Goal: Task Accomplishment & Management: Use online tool/utility

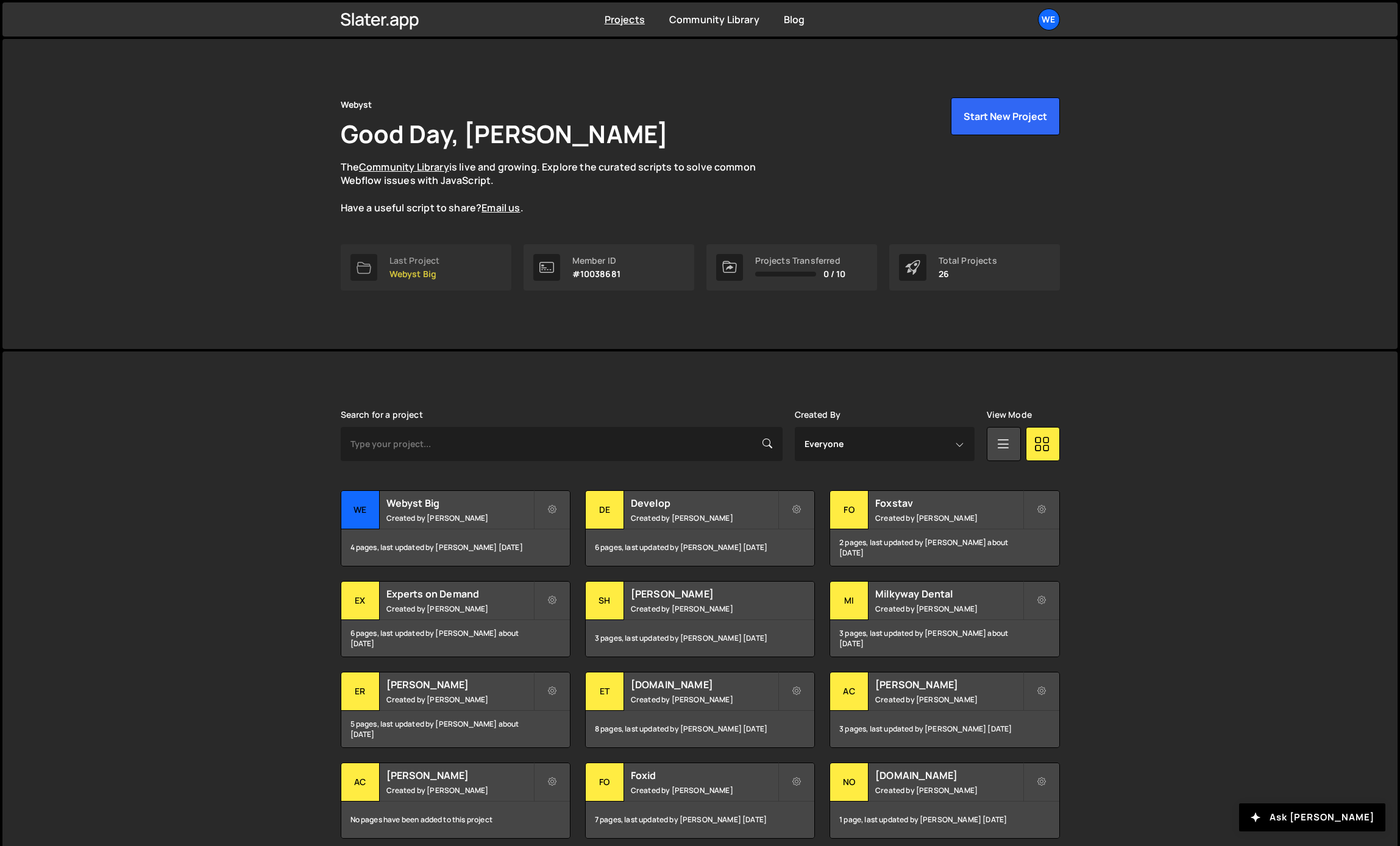
click at [392, 263] on div "Last Project" at bounding box center [415, 260] width 50 height 10
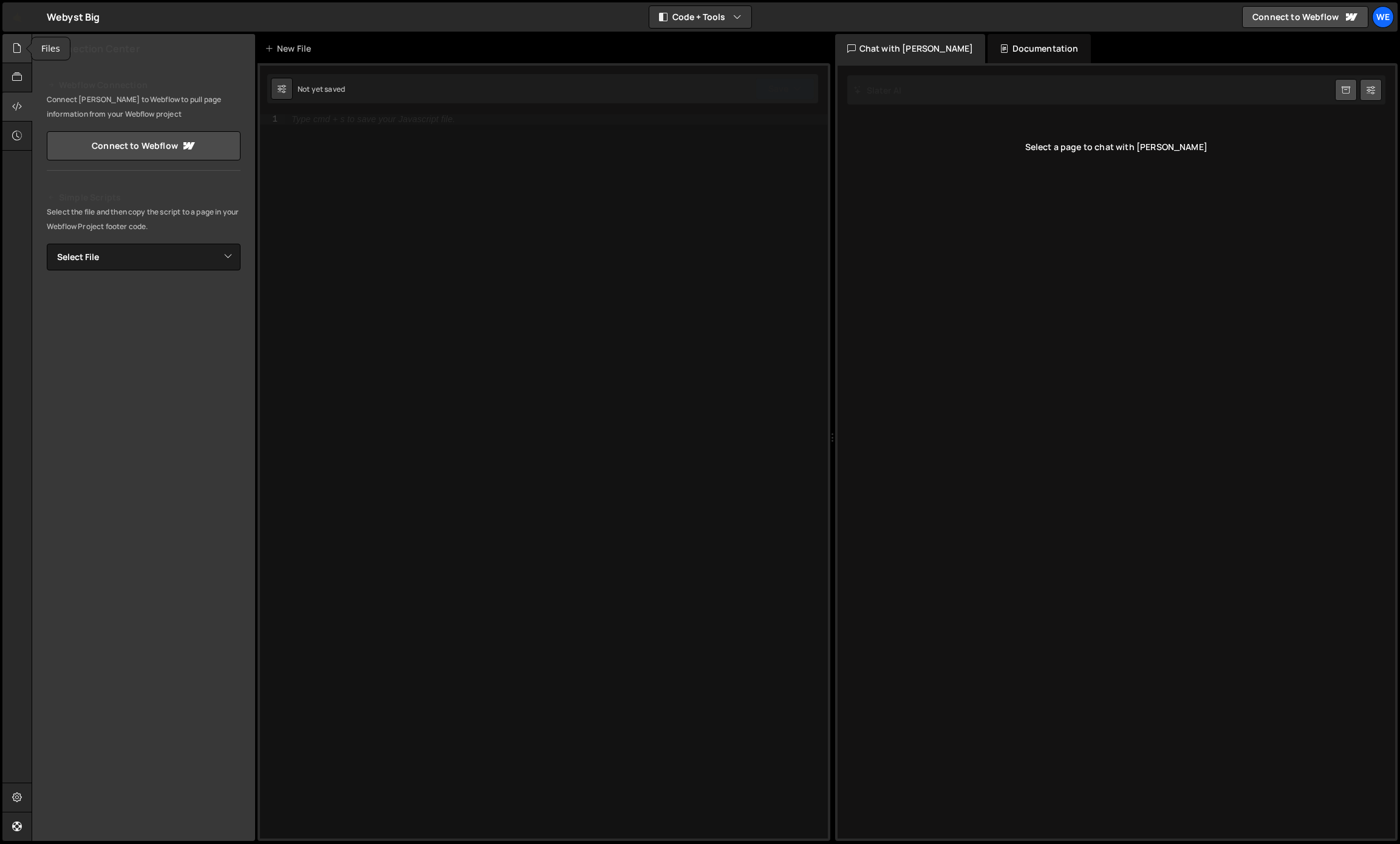
click at [9, 44] on div at bounding box center [17, 49] width 30 height 29
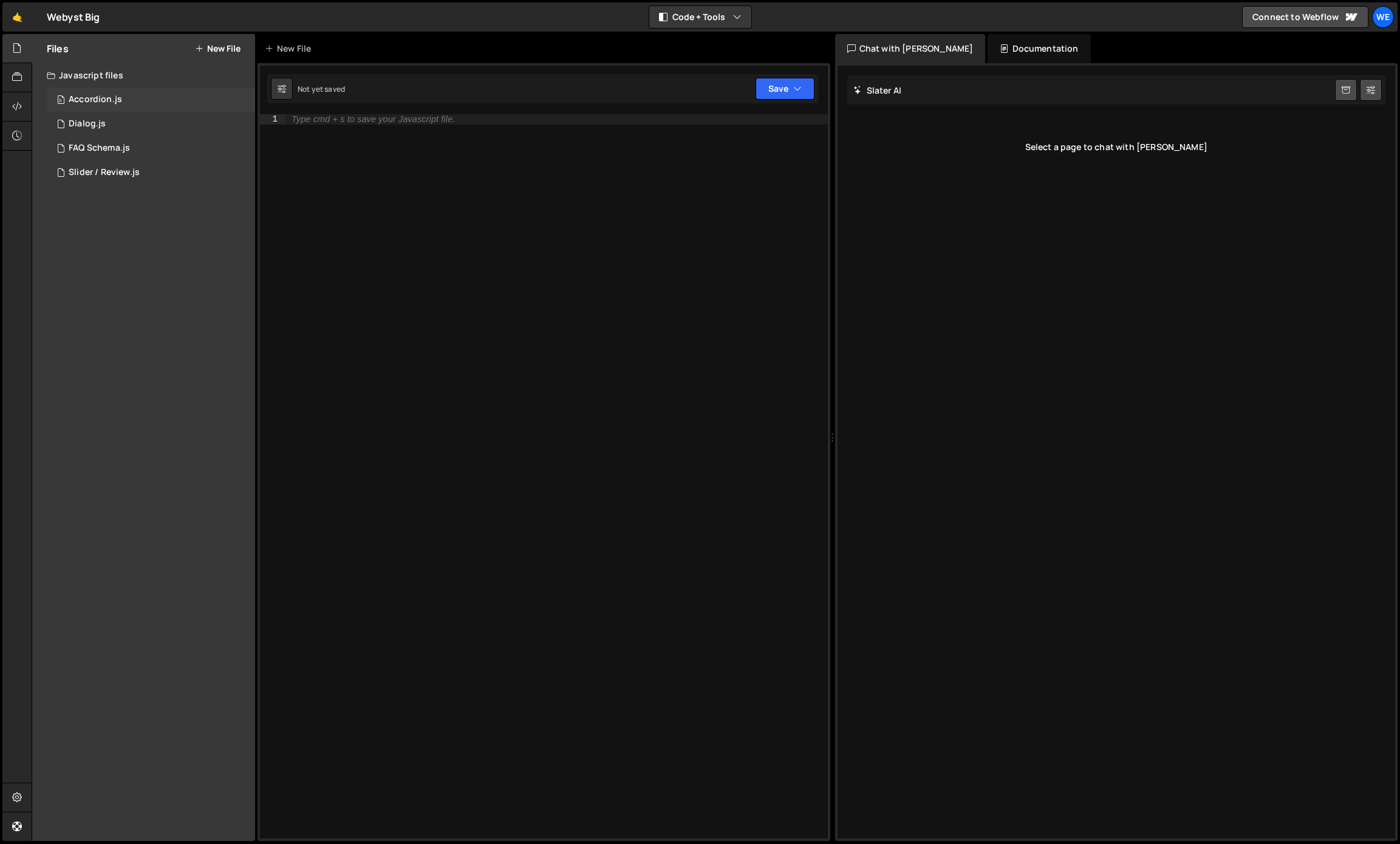
click at [116, 103] on div "Accordion.js" at bounding box center [95, 100] width 53 height 11
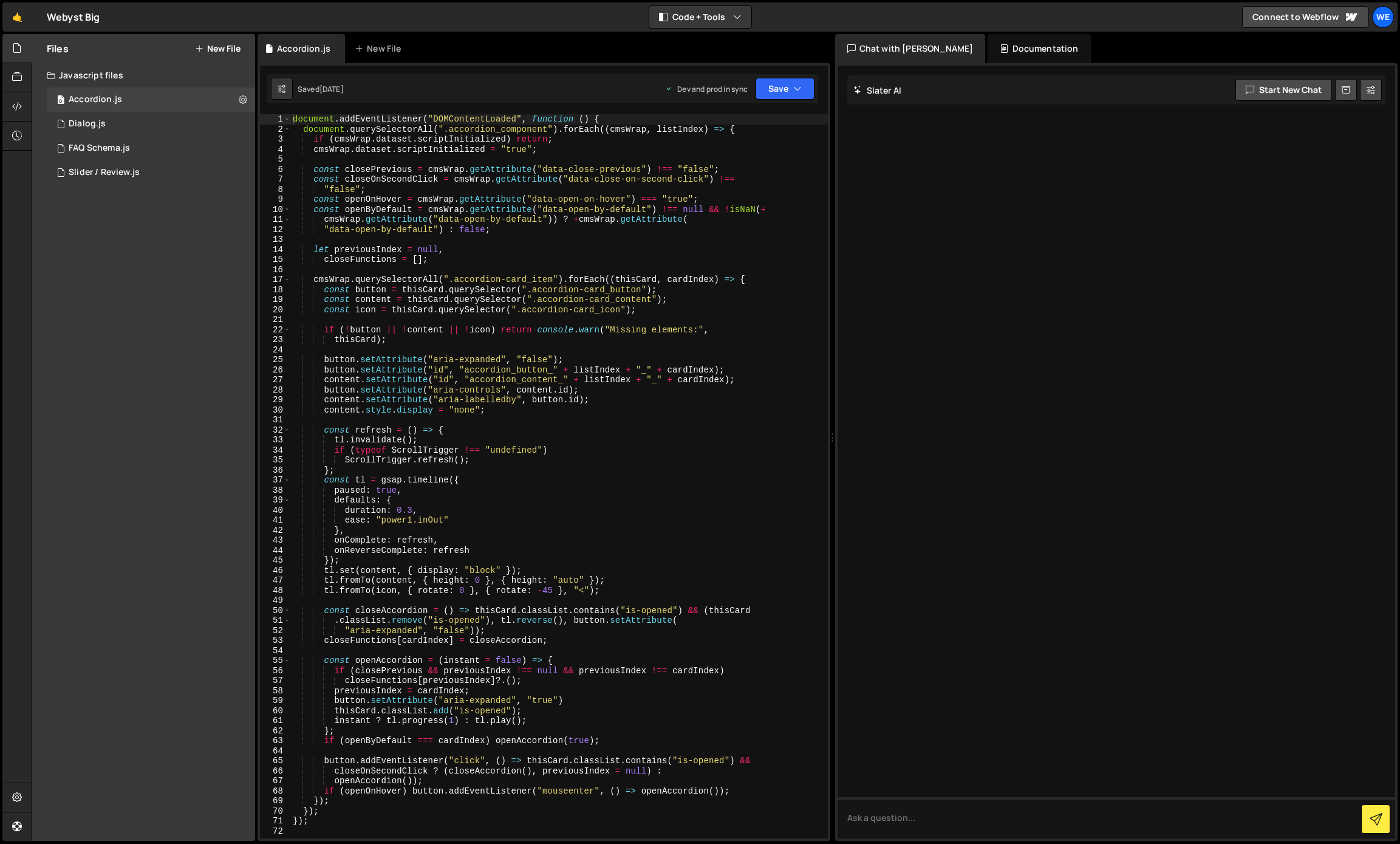
click at [440, 166] on div "document . addEventListener ( "DOMContentLoaded" , function ( ) { document . qu…" at bounding box center [559, 486] width 537 height 744
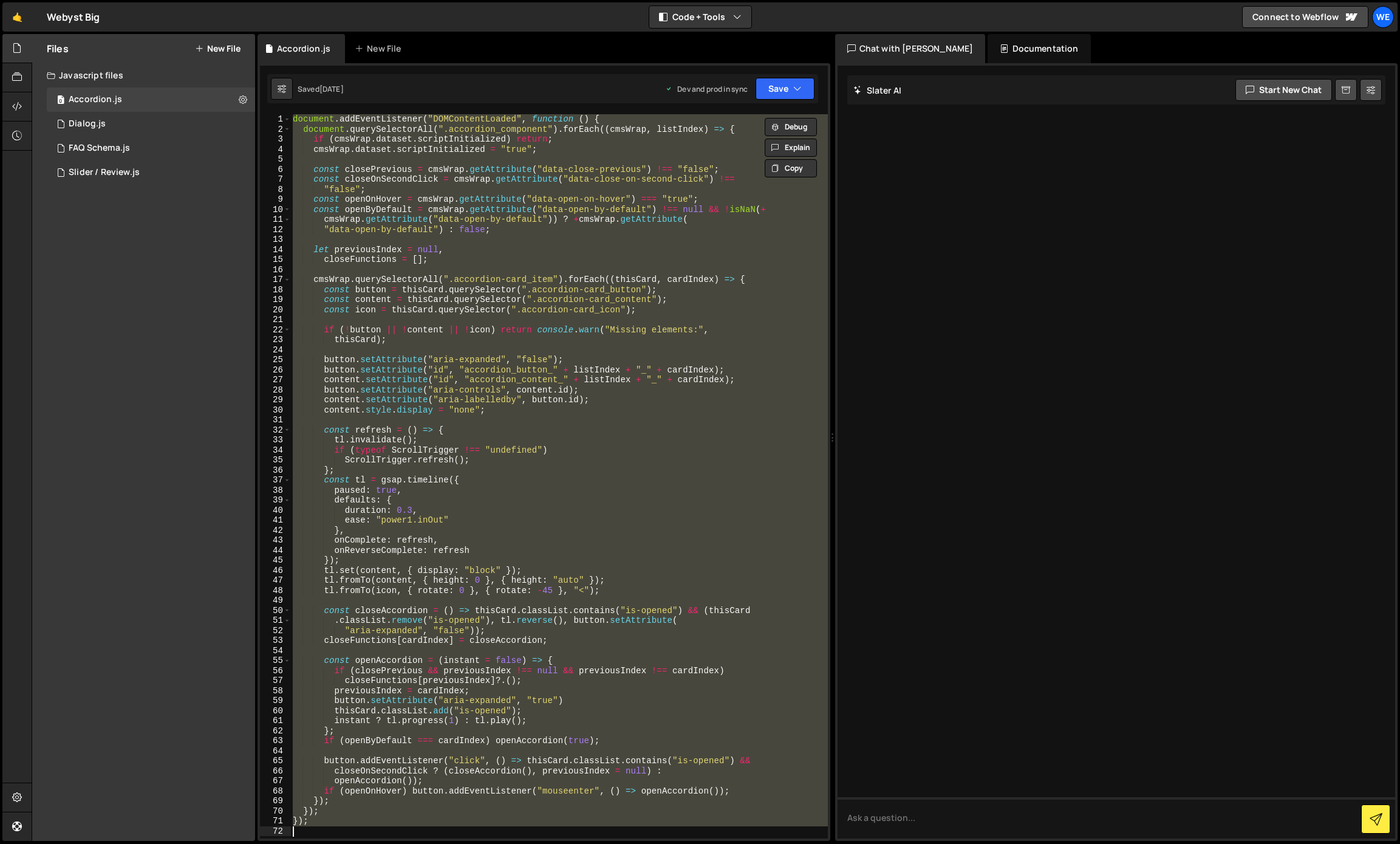
click at [601, 329] on div "document . addEventListener ( "DOMContentLoaded" , function ( ) { document . qu…" at bounding box center [558, 476] width 537 height 724
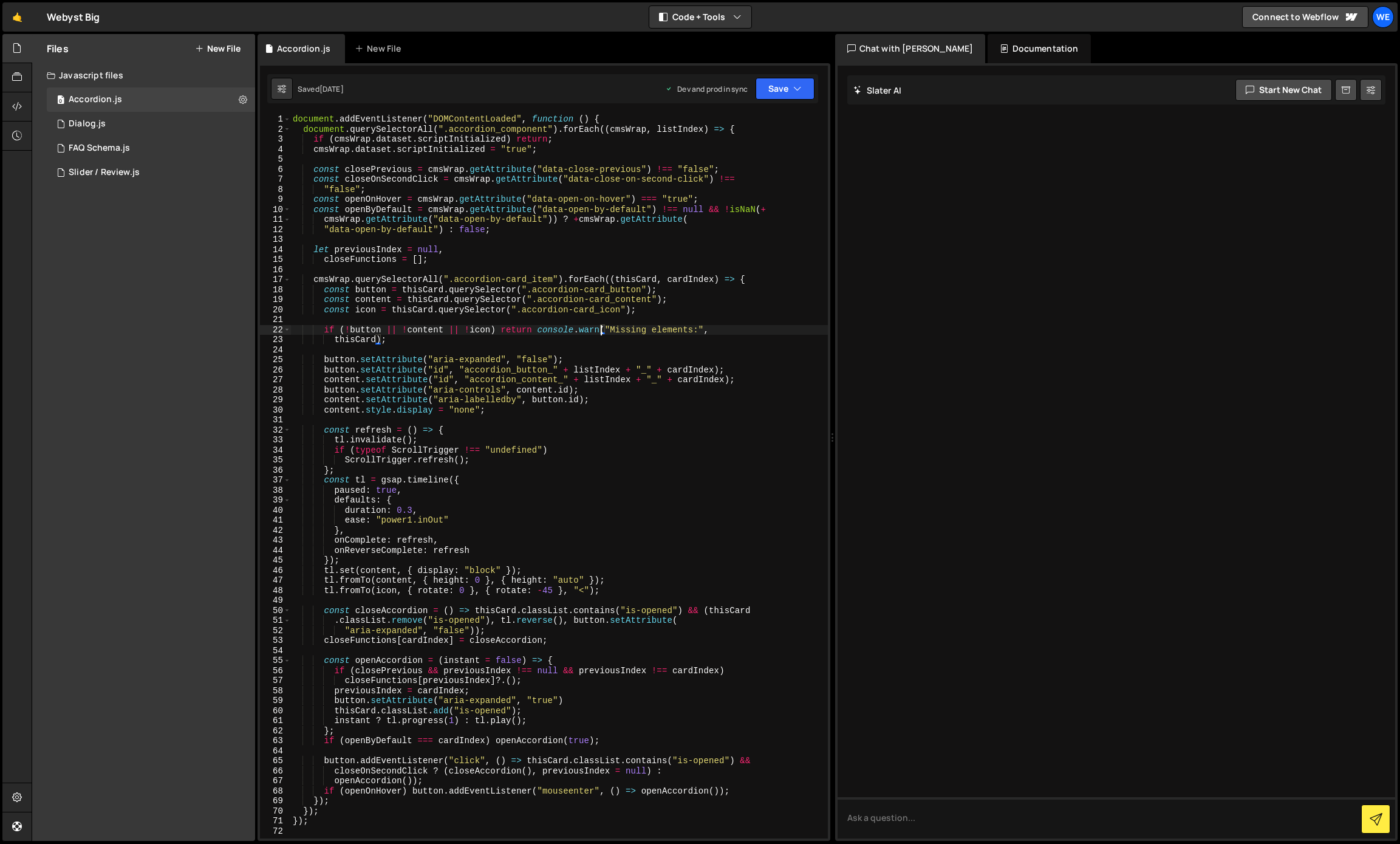
type textarea "});"
